Goal: Information Seeking & Learning: Learn about a topic

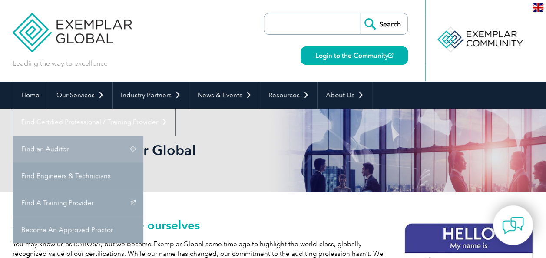
click at [143, 136] on link "Find an Auditor" at bounding box center [78, 149] width 130 height 27
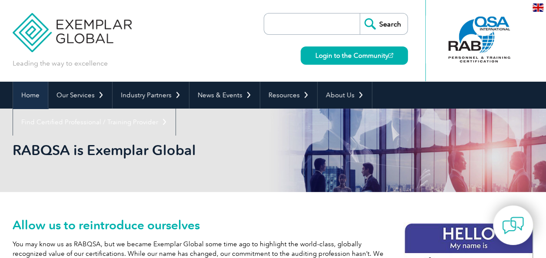
click at [36, 92] on link "Home" at bounding box center [30, 95] width 35 height 27
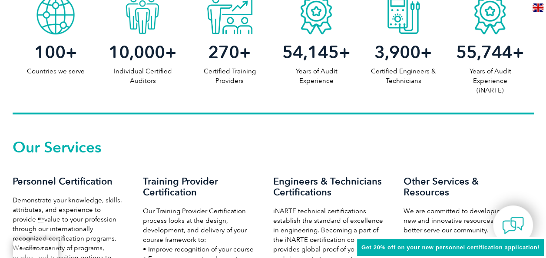
scroll to position [640, 0]
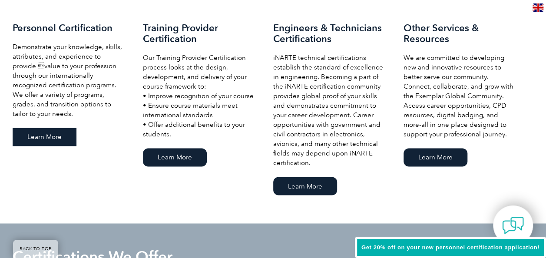
click at [45, 137] on link "Learn More" at bounding box center [45, 137] width 64 height 18
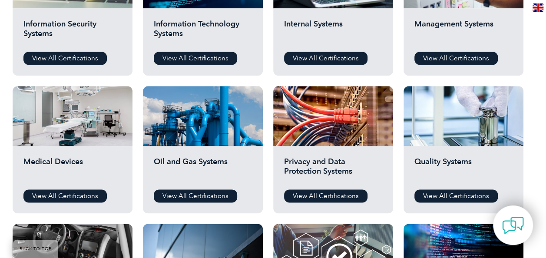
scroll to position [609, 0]
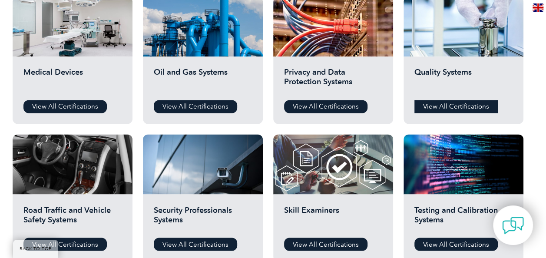
click at [445, 106] on link "View All Certifications" at bounding box center [456, 106] width 83 height 13
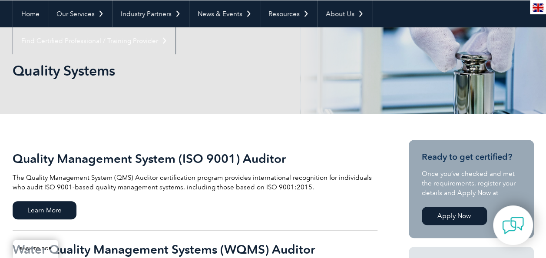
scroll to position [180, 0]
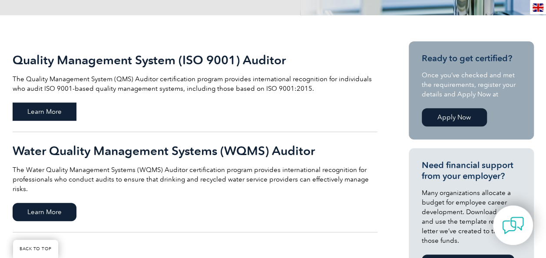
click at [46, 118] on span "Learn More" at bounding box center [45, 112] width 64 height 18
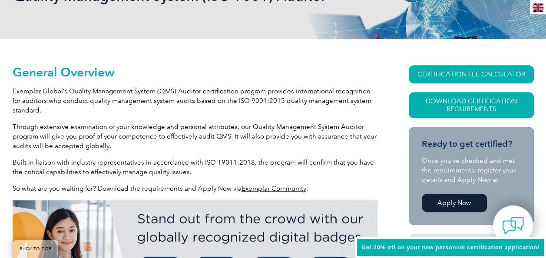
scroll to position [193, 0]
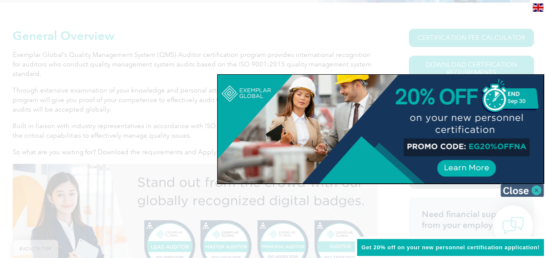
click at [534, 190] on img at bounding box center [522, 190] width 43 height 13
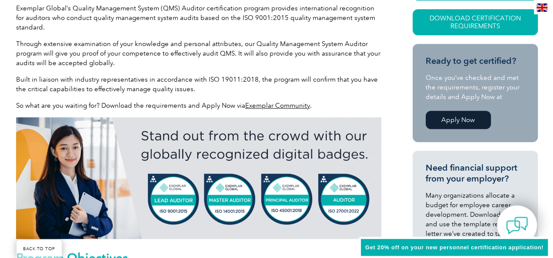
scroll to position [202, 0]
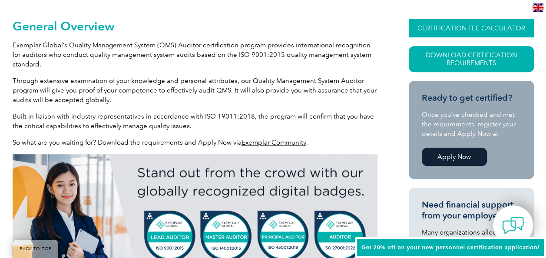
click at [469, 27] on link "CERTIFICATION FEE CALCULATOR" at bounding box center [471, 28] width 125 height 18
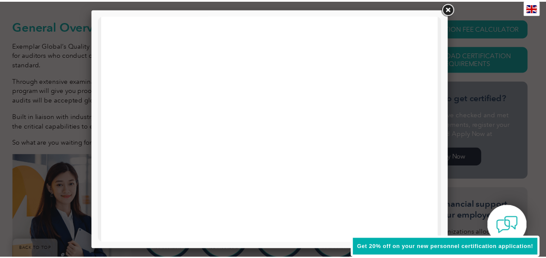
scroll to position [191, 0]
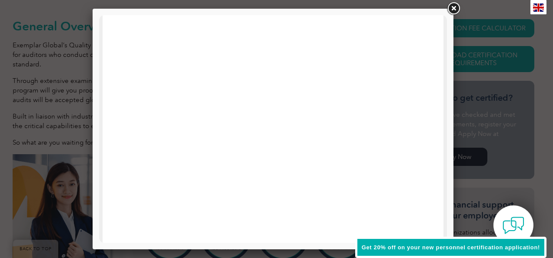
click at [451, 10] on link at bounding box center [454, 9] width 16 height 16
